Goal: Task Accomplishment & Management: Manage account settings

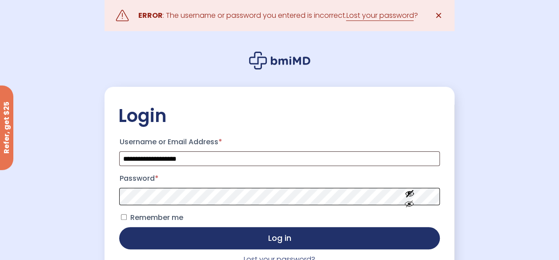
click at [119, 227] on button "Log in" at bounding box center [279, 238] width 320 height 22
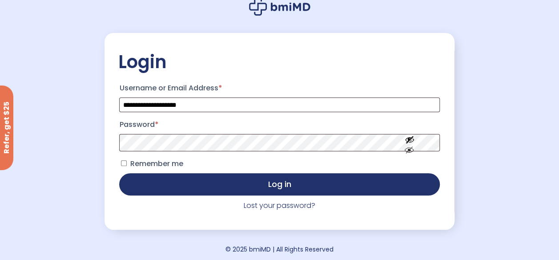
scroll to position [59, 0]
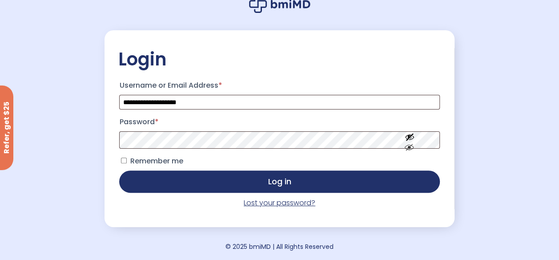
click at [301, 201] on link "Lost your password?" at bounding box center [280, 202] width 72 height 10
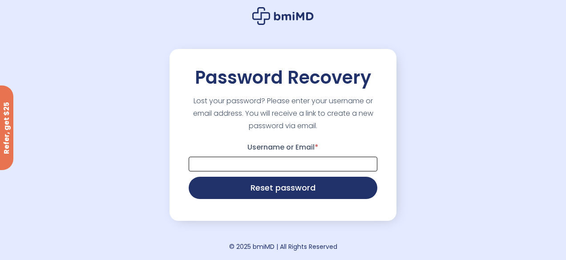
click at [297, 166] on input "Username or Email *" at bounding box center [283, 164] width 189 height 15
type input "**********"
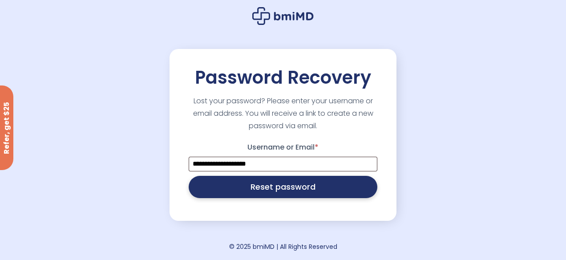
click at [293, 188] on button "Reset password" at bounding box center [283, 187] width 189 height 22
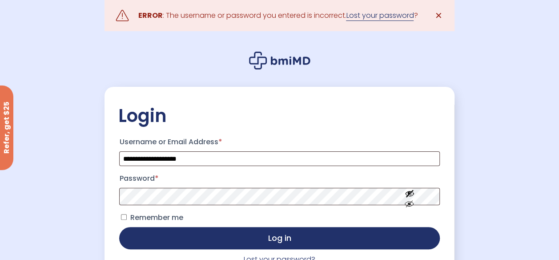
click at [382, 16] on link "Lost your password" at bounding box center [380, 15] width 68 height 11
